Goal: Transaction & Acquisition: Purchase product/service

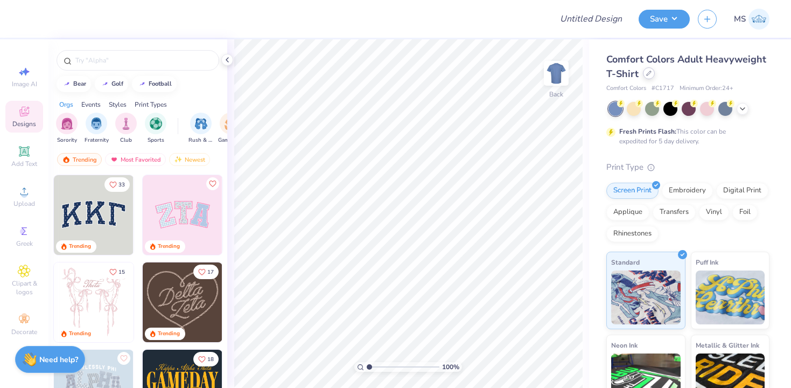
click at [652, 77] on div at bounding box center [649, 73] width 12 height 12
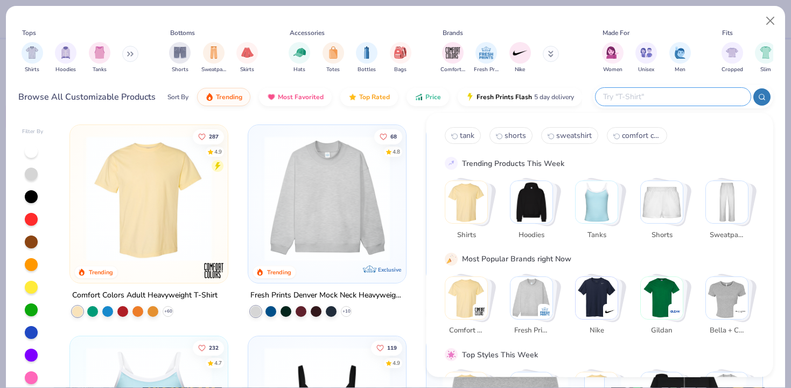
click at [707, 98] on input "text" at bounding box center [672, 96] width 141 height 12
type input "[PERSON_NAME]"
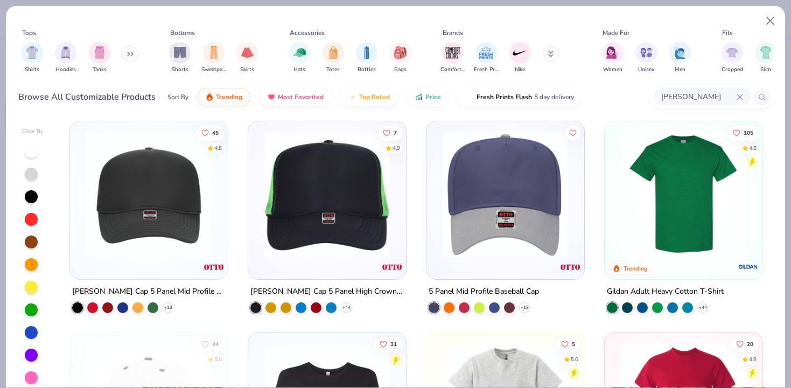
scroll to position [3, 0]
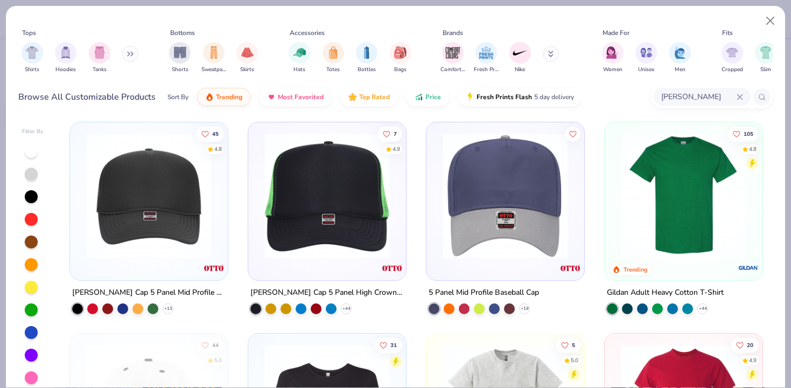
click at [521, 195] on img at bounding box center [505, 195] width 136 height 125
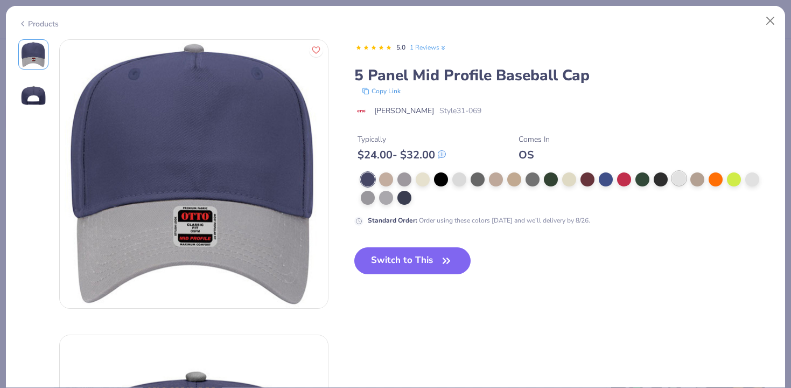
click at [673, 181] on div at bounding box center [679, 178] width 14 height 14
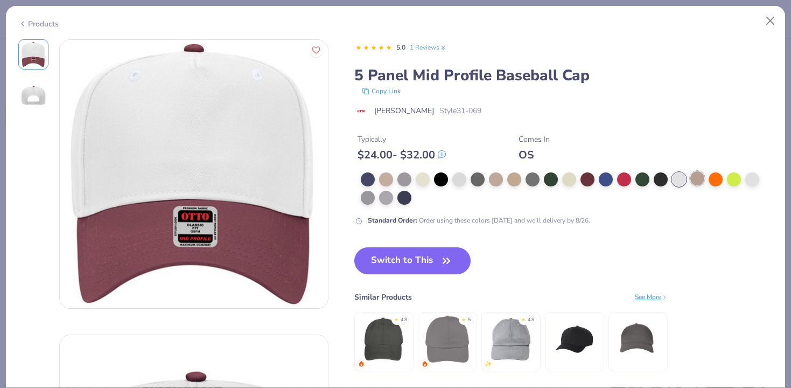
click at [692, 180] on div at bounding box center [697, 178] width 14 height 14
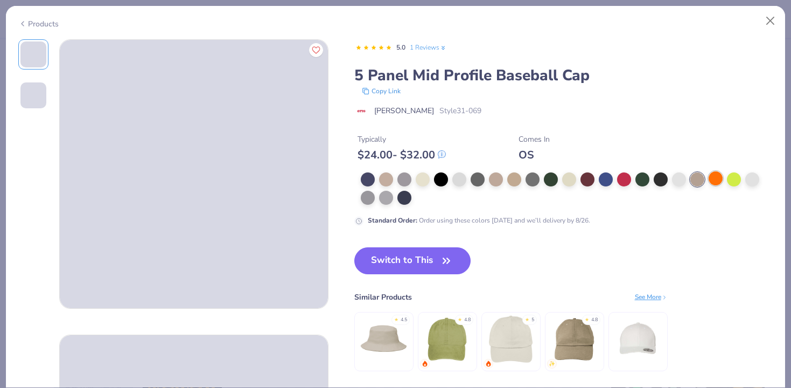
click at [708, 179] on div at bounding box center [715, 178] width 14 height 14
click at [737, 180] on div at bounding box center [734, 178] width 14 height 14
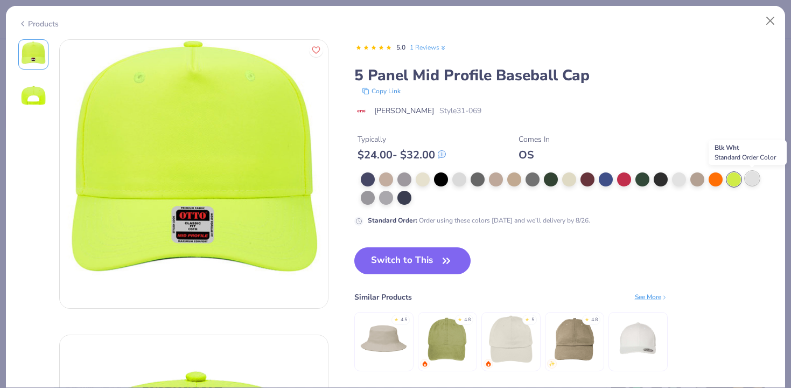
click at [755, 179] on div at bounding box center [752, 178] width 14 height 14
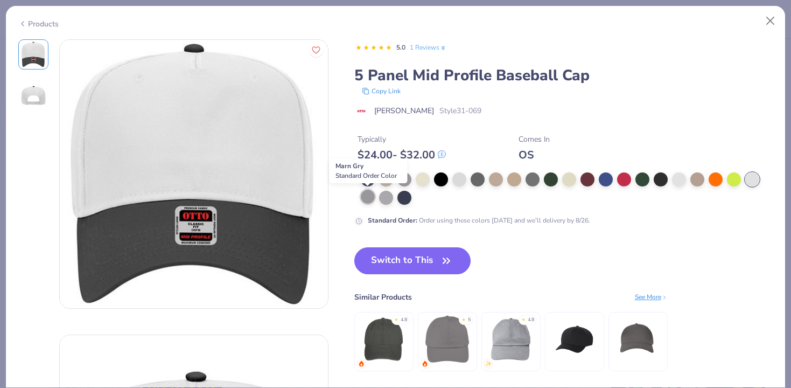
click at [367, 200] on div at bounding box center [368, 196] width 14 height 14
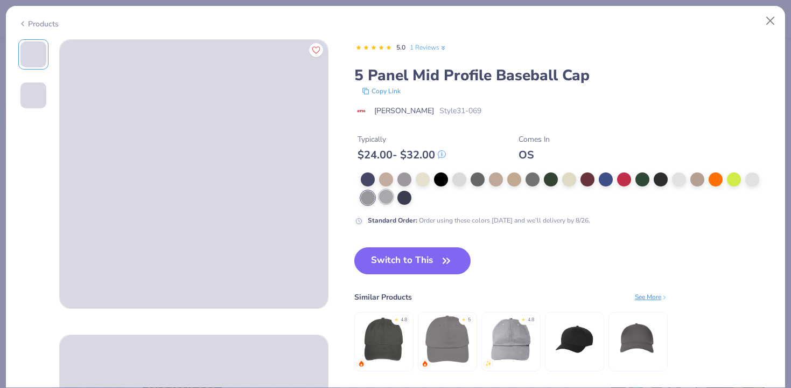
click at [386, 201] on div at bounding box center [386, 196] width 14 height 14
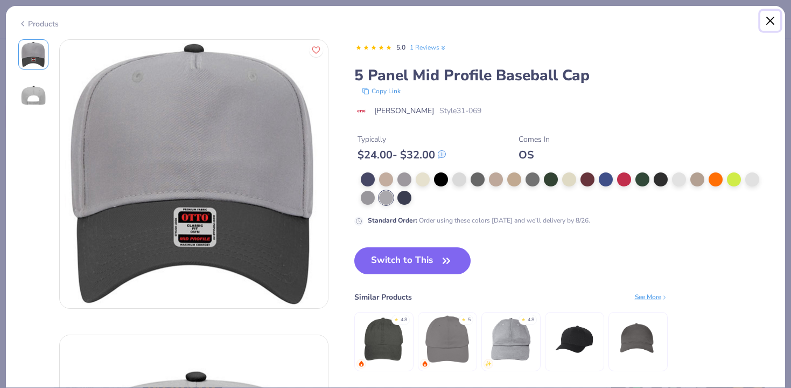
click at [774, 19] on button "Close" at bounding box center [770, 21] width 20 height 20
